Goal: Information Seeking & Learning: Check status

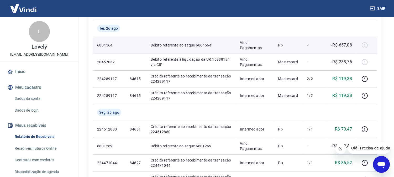
click at [344, 45] on p "-R$ 657,08" at bounding box center [342, 45] width 21 height 6
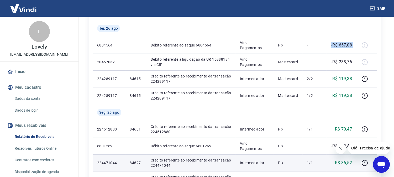
copy tr "-R$ 657,08"
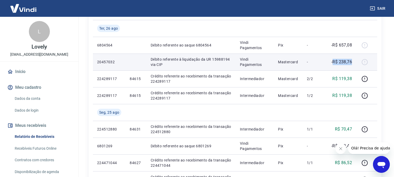
drag, startPoint x: 354, startPoint y: 62, endPoint x: 334, endPoint y: 62, distance: 20.0
click at [334, 62] on td "-R$ 238,76" at bounding box center [342, 62] width 30 height 17
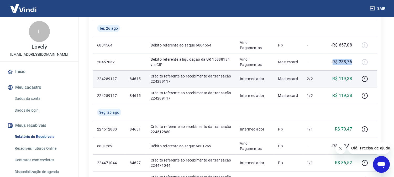
copy p "R$ 238,76"
